Goal: Entertainment & Leisure: Consume media (video, audio)

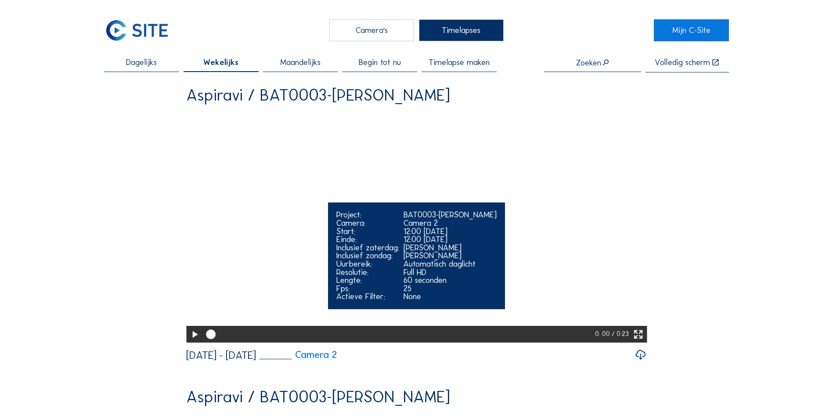
click at [192, 342] on icon at bounding box center [194, 334] width 11 height 14
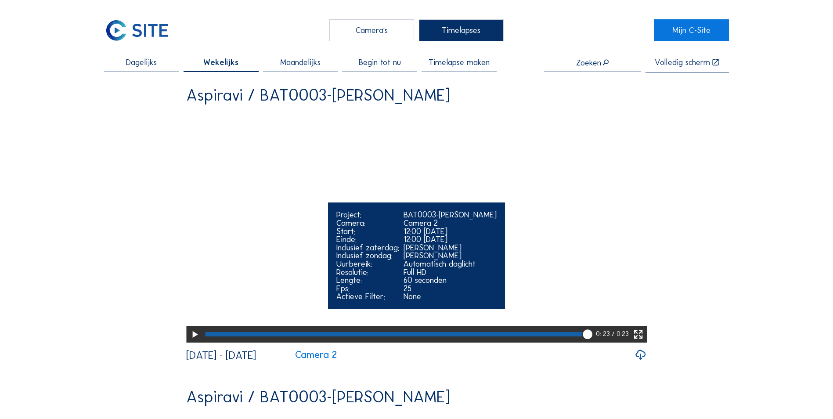
drag, startPoint x: 590, startPoint y: 366, endPoint x: 572, endPoint y: 367, distance: 18.0
click at [572, 342] on div at bounding box center [398, 334] width 393 height 17
click at [567, 336] on div at bounding box center [387, 334] width 364 height 4
click at [539, 336] on div at bounding box center [381, 334] width 353 height 4
click at [530, 336] on div at bounding box center [369, 334] width 329 height 4
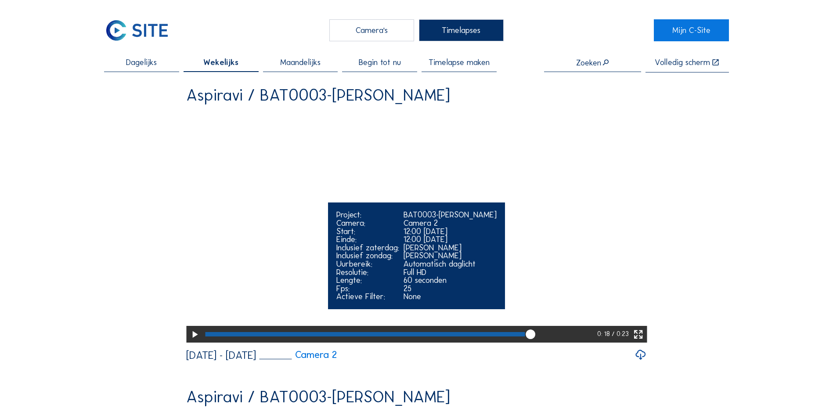
click at [523, 336] on div at bounding box center [365, 334] width 320 height 4
click at [514, 336] on div at bounding box center [361, 334] width 312 height 4
click at [573, 342] on div at bounding box center [399, 334] width 395 height 17
click at [584, 342] on div at bounding box center [399, 334] width 395 height 17
click at [594, 342] on div at bounding box center [398, 334] width 393 height 17
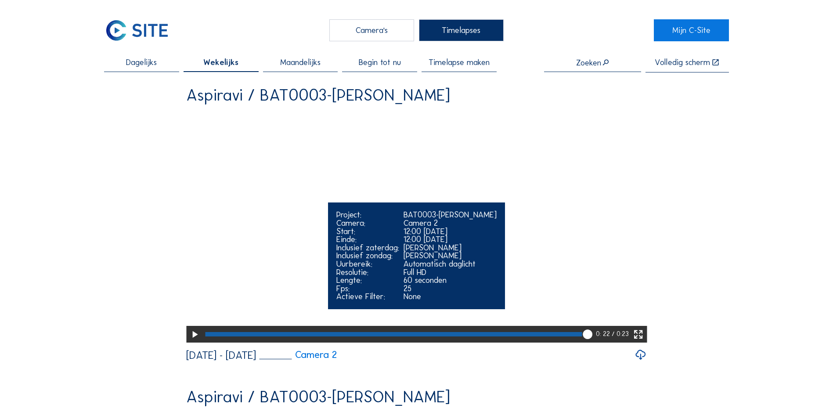
drag, startPoint x: 587, startPoint y: 364, endPoint x: 536, endPoint y: 363, distance: 51.4
click at [536, 342] on div at bounding box center [398, 334] width 393 height 17
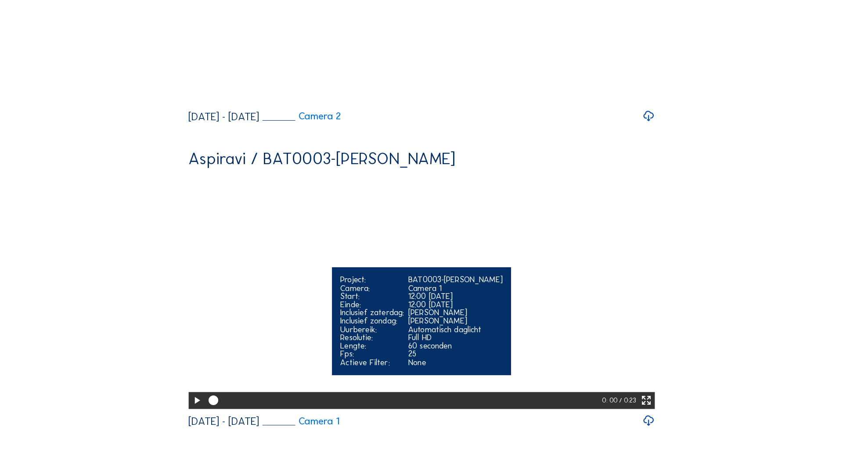
scroll to position [351, 0]
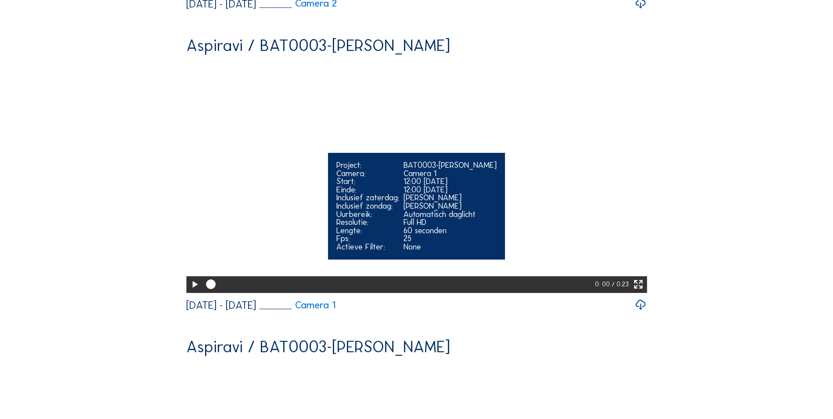
click at [193, 291] on icon at bounding box center [194, 284] width 11 height 14
click at [527, 248] on video "Your browser does not support the video tag." at bounding box center [416, 176] width 461 height 230
click at [464, 194] on div "12:00 [DATE]" at bounding box center [449, 190] width 93 height 8
drag, startPoint x: 239, startPoint y: 347, endPoint x: 206, endPoint y: 342, distance: 33.4
click at [206, 293] on div at bounding box center [398, 284] width 393 height 17
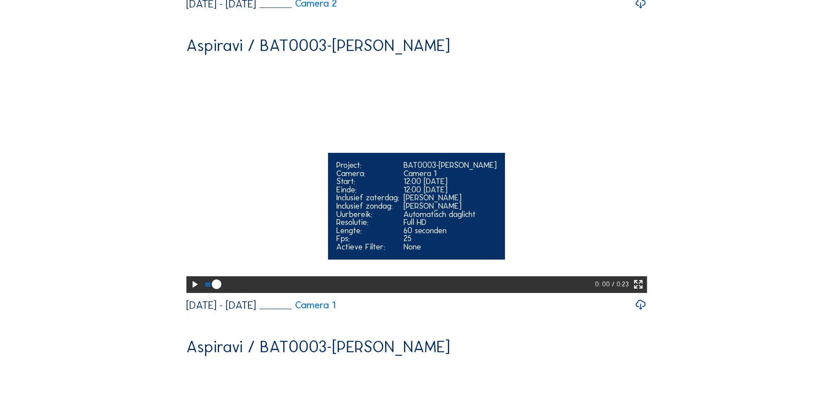
click at [191, 291] on icon at bounding box center [194, 284] width 11 height 14
drag, startPoint x: 397, startPoint y: 230, endPoint x: 237, endPoint y: 247, distance: 161.5
click at [237, 247] on div "Your browser does not support the video tag. Project: BAT0003-[PERSON_NAME] Cam…" at bounding box center [416, 177] width 461 height 232
click at [642, 291] on icon at bounding box center [638, 284] width 11 height 14
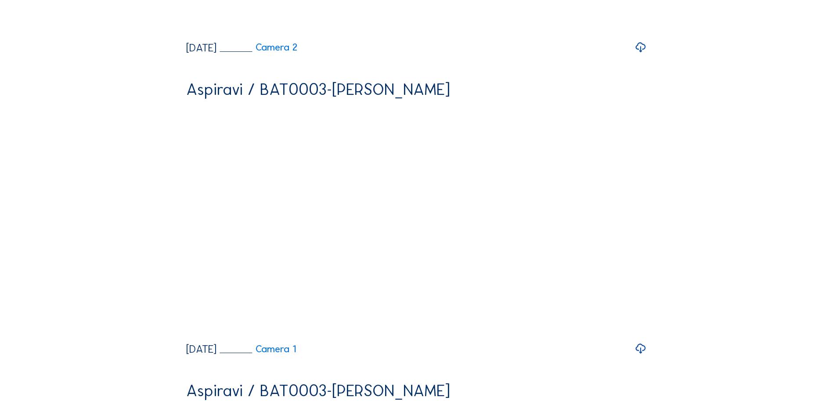
scroll to position [687, 0]
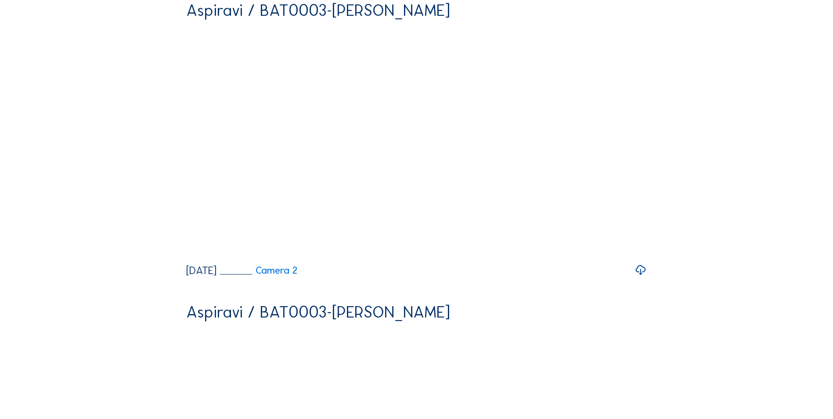
click at [212, 276] on div "[DATE]" at bounding box center [201, 270] width 30 height 11
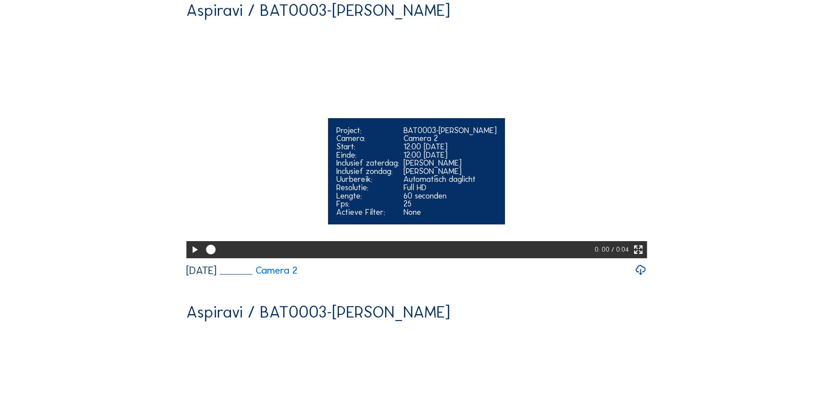
click at [195, 257] on icon at bounding box center [194, 250] width 11 height 14
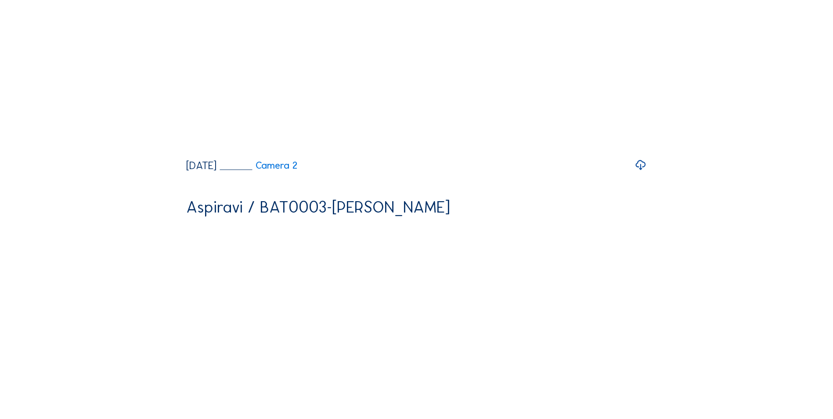
scroll to position [1390, 0]
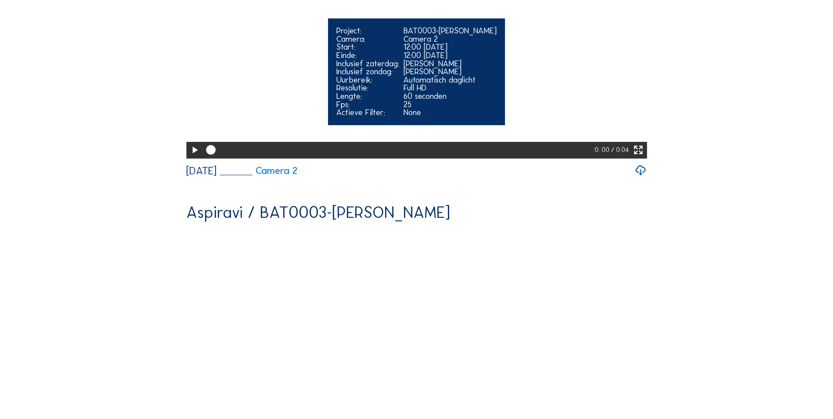
click at [193, 157] on icon at bounding box center [194, 150] width 11 height 14
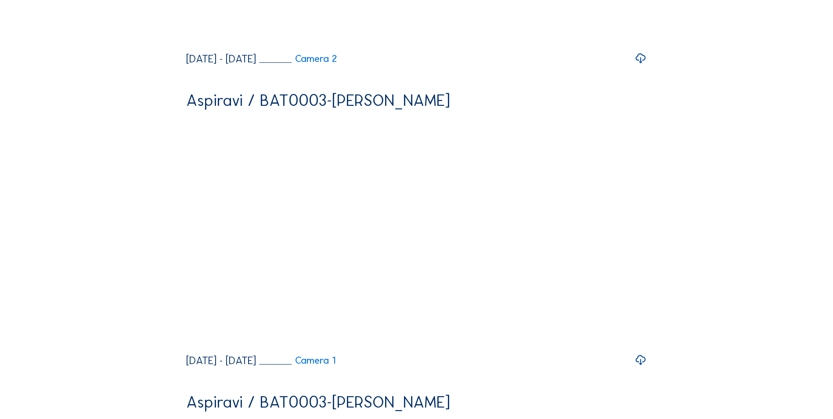
scroll to position [2707, 0]
